Goal: Transaction & Acquisition: Purchase product/service

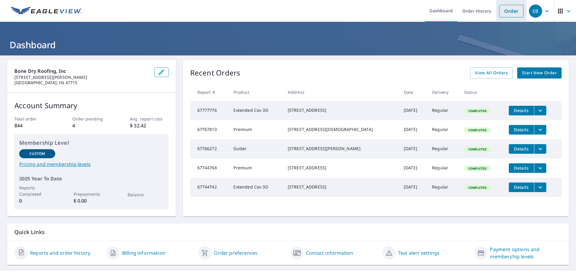
click at [508, 11] on link "Order" at bounding box center [511, 11] width 24 height 13
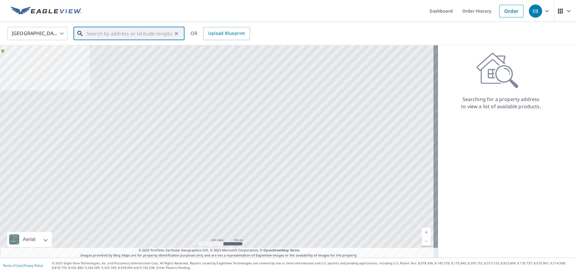
click at [121, 32] on input "text" at bounding box center [129, 33] width 85 height 17
paste input "[STREET_ADDRESS] • [GEOGRAPHIC_DATA], IN 47660"
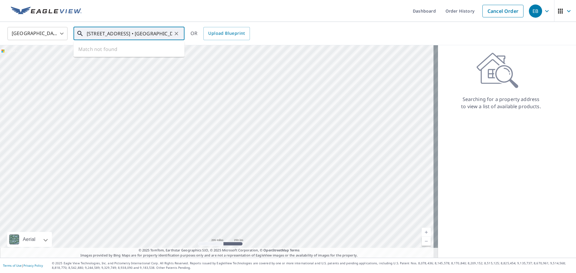
scroll to position [0, 3]
click at [121, 57] on p "[GEOGRAPHIC_DATA], IN 47660" at bounding box center [132, 58] width 94 height 6
type input "[STREET_ADDRESS]"
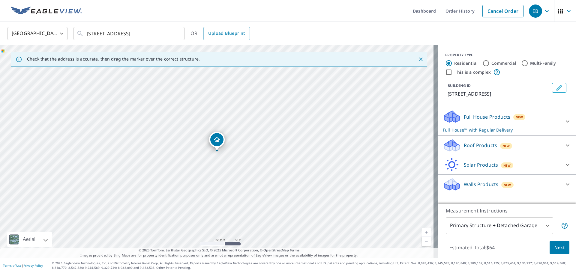
click at [481, 149] on p "Roof Products" at bounding box center [479, 145] width 33 height 7
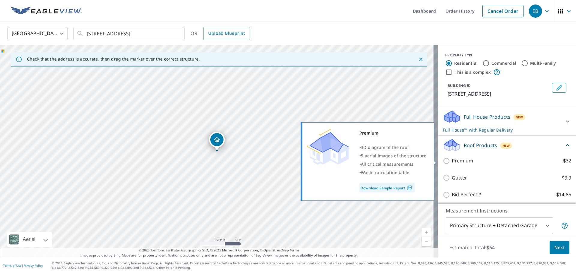
click at [459, 161] on p "Premium" at bounding box center [461, 160] width 21 height 7
click at [451, 161] on input "Premium $32" at bounding box center [447, 160] width 9 height 7
checkbox input "true"
checkbox input "false"
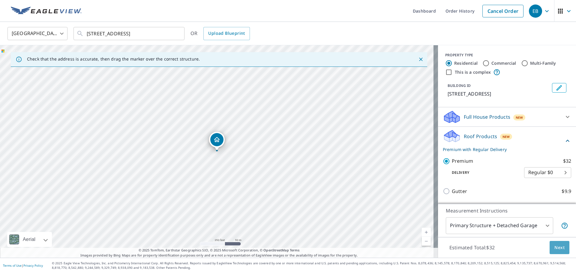
click at [556, 247] on span "Next" at bounding box center [559, 247] width 10 height 7
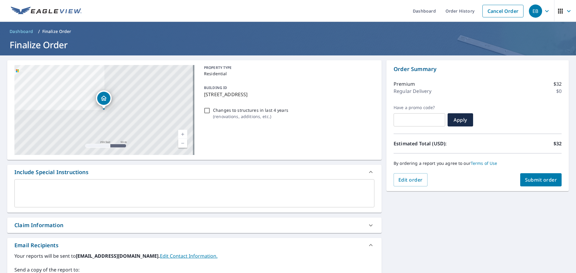
click at [535, 179] on span "Submit order" at bounding box center [541, 180] width 32 height 7
checkbox input "true"
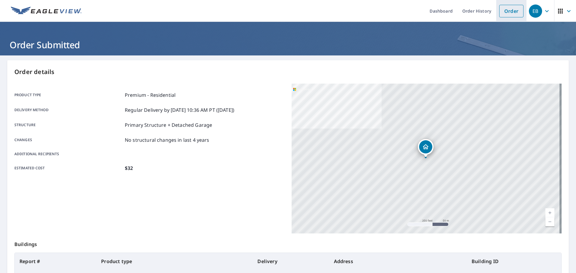
click at [502, 13] on link "Order" at bounding box center [511, 11] width 24 height 13
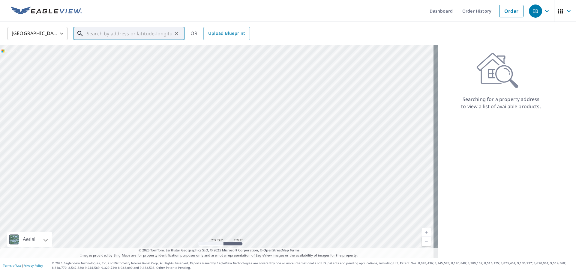
click at [118, 37] on input "text" at bounding box center [129, 33] width 85 height 17
paste input "[STREET_ADDRESS][PERSON_NAME]"
click at [117, 52] on span "[STREET_ADDRESS][PERSON_NAME]" at bounding box center [132, 50] width 94 height 7
type input "[STREET_ADDRESS][PERSON_NAME]"
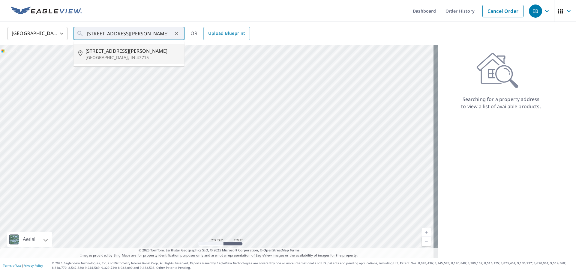
scroll to position [0, 0]
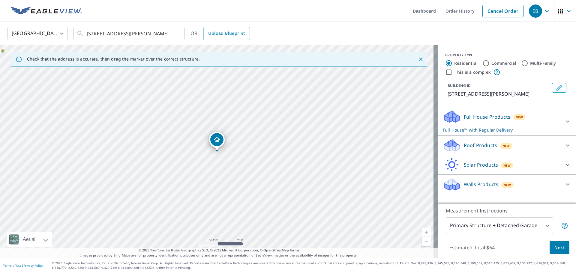
click at [479, 145] on p "Roof Products" at bounding box center [479, 145] width 33 height 7
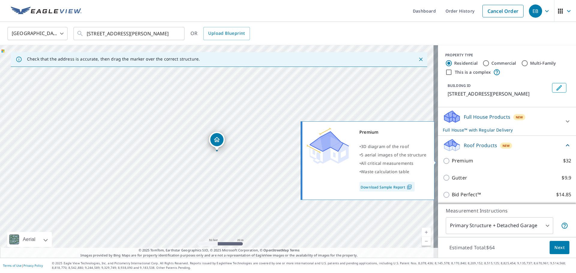
click at [451, 160] on p "Premium" at bounding box center [461, 160] width 21 height 7
click at [451, 160] on input "Premium $32" at bounding box center [447, 160] width 9 height 7
checkbox input "true"
checkbox input "false"
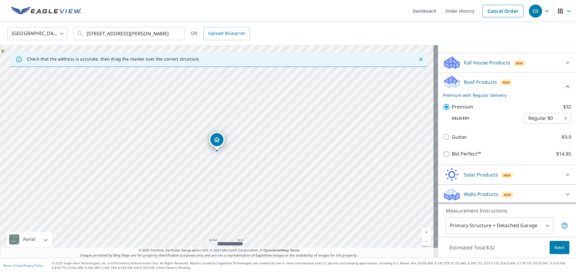
scroll to position [55, 0]
click at [554, 246] on span "Next" at bounding box center [559, 247] width 10 height 7
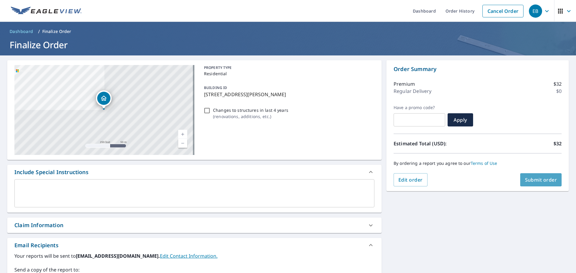
click at [539, 182] on span "Submit order" at bounding box center [541, 180] width 32 height 7
checkbox input "true"
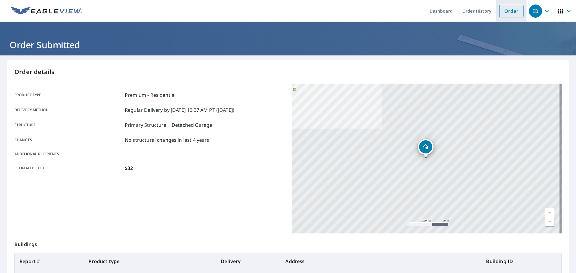
click at [508, 12] on link "Order" at bounding box center [511, 11] width 24 height 13
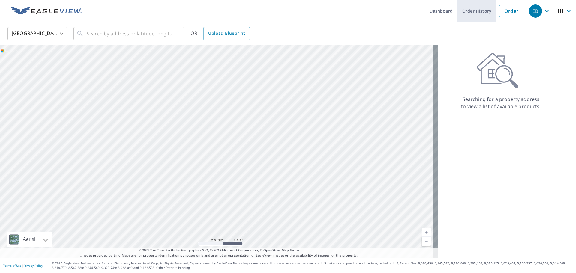
click at [470, 9] on link "Order History" at bounding box center [476, 11] width 39 height 22
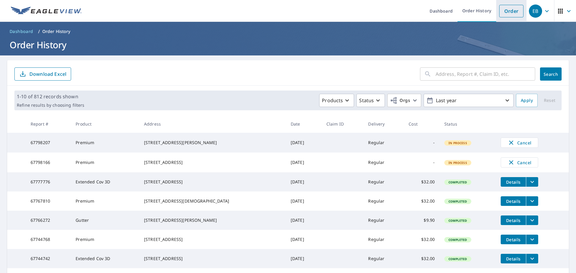
click at [508, 6] on link "Order" at bounding box center [511, 11] width 24 height 13
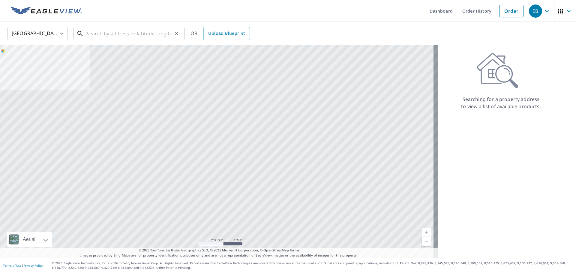
click at [113, 36] on input "text" at bounding box center [129, 33] width 85 height 17
paste input "[STREET_ADDRESS][PERSON_NAME]"
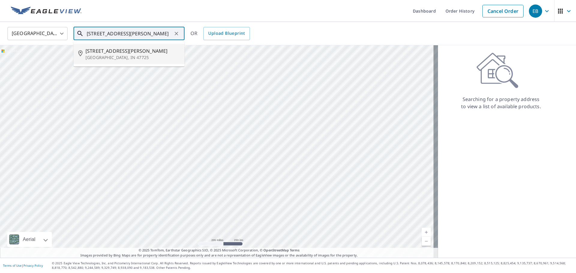
click at [113, 50] on span "[STREET_ADDRESS][PERSON_NAME]" at bounding box center [132, 50] width 94 height 7
type input "[STREET_ADDRESS][PERSON_NAME]"
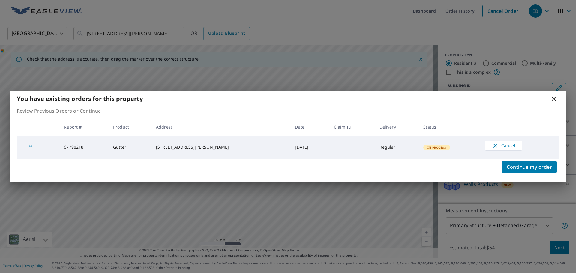
click at [554, 99] on icon at bounding box center [553, 99] width 4 height 4
